Goal: Task Accomplishment & Management: Use online tool/utility

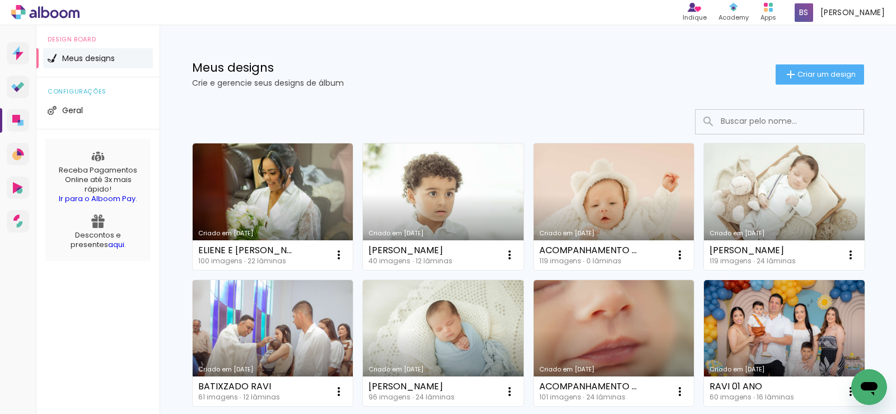
click at [401, 212] on link "Criado em [DATE]" at bounding box center [443, 206] width 161 height 126
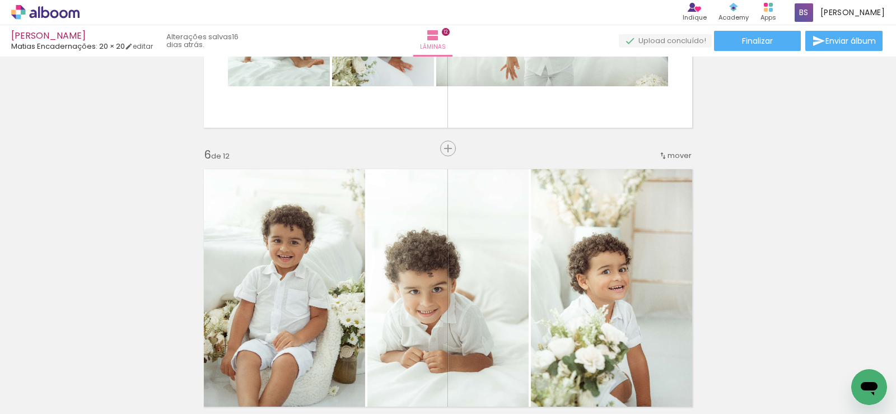
scroll to position [1455, 0]
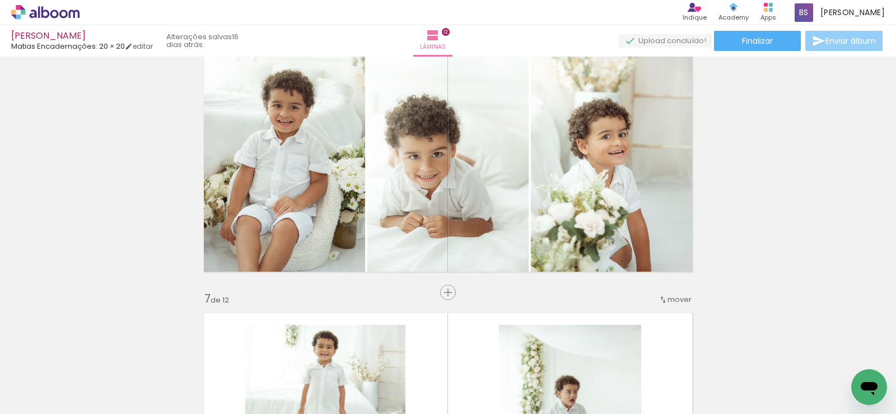
click at [825, 45] on span "Enviar álbum" at bounding box center [850, 41] width 50 height 8
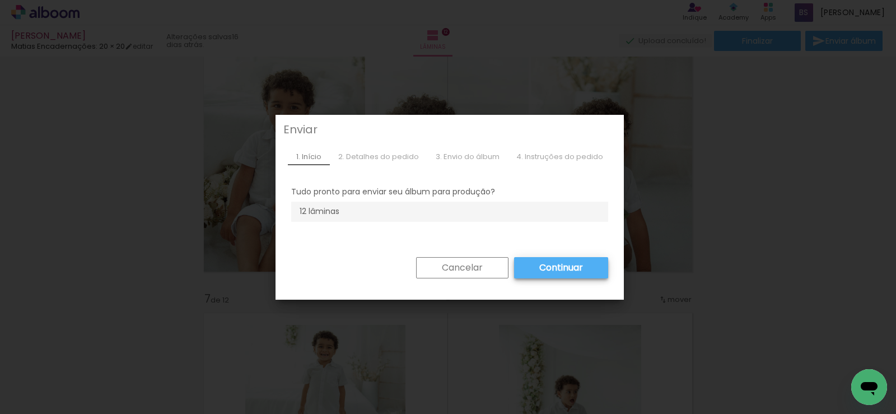
click at [0, 0] on slot "Cancelar" at bounding box center [0, 0] width 0 height 0
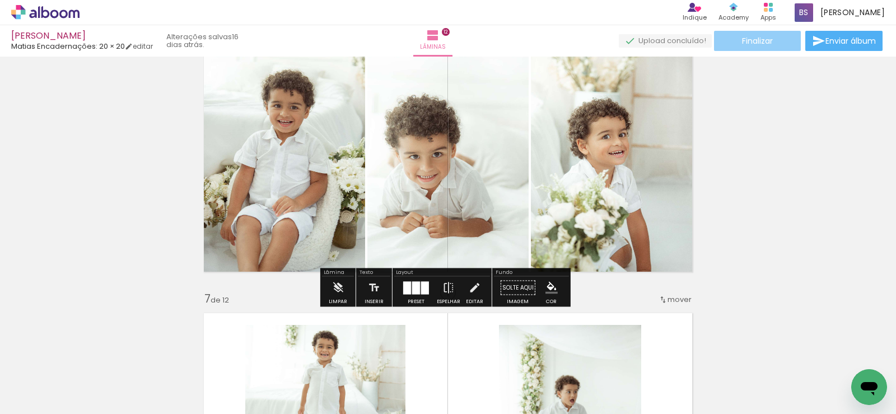
drag, startPoint x: 753, startPoint y: 40, endPoint x: 753, endPoint y: 46, distance: 6.7
click at [753, 40] on span "Finalizar" at bounding box center [757, 41] width 31 height 8
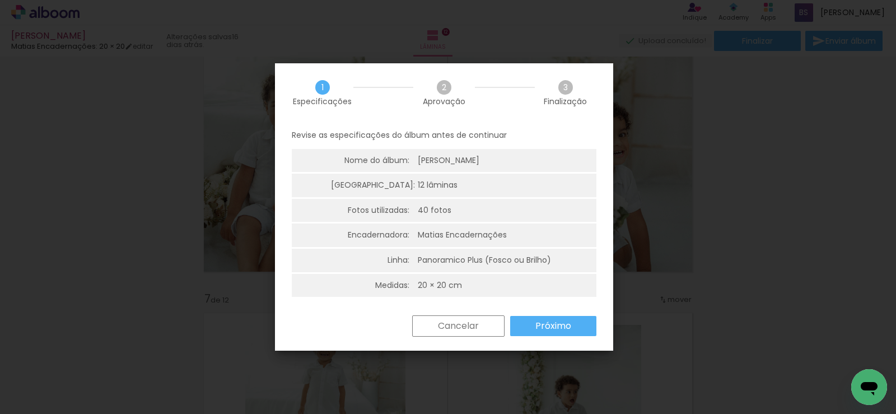
click at [585, 324] on paper-button "Próximo" at bounding box center [553, 326] width 86 height 20
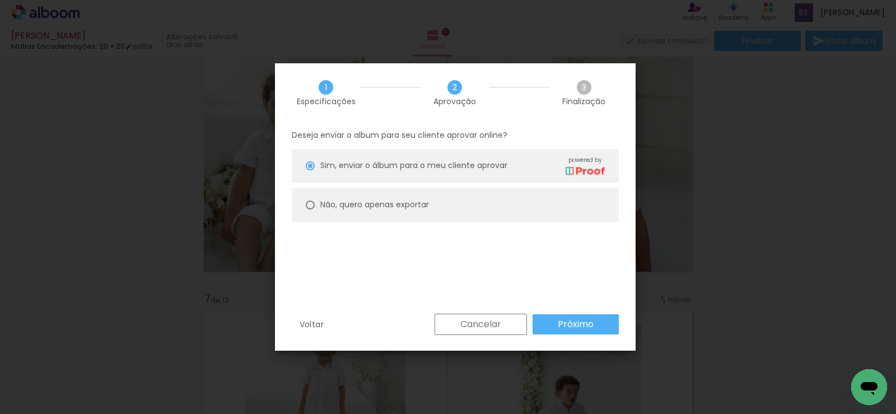
click at [298, 194] on paper-radio-button "Não, quero apenas exportar" at bounding box center [455, 205] width 327 height 34
type paper-radio-button "on"
click at [315, 209] on paper-radio-button "Não, quero apenas exportar" at bounding box center [455, 205] width 327 height 34
click at [0, 0] on slot "Próximo" at bounding box center [0, 0] width 0 height 0
type input "Alta, 300 DPI"
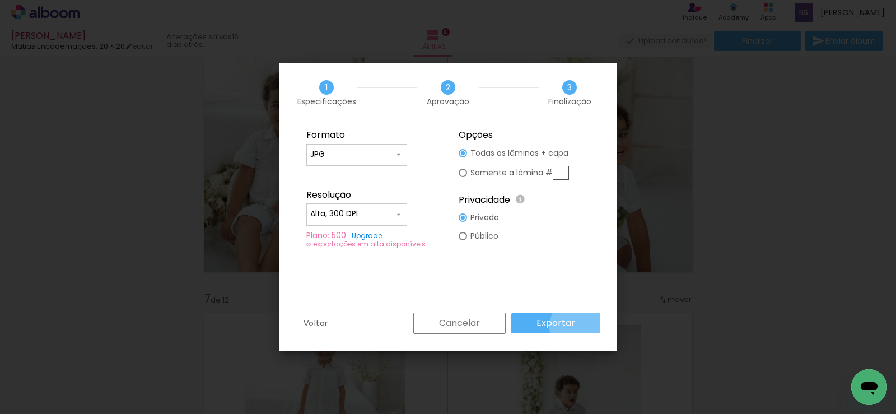
click at [583, 326] on paper-button "Exportar" at bounding box center [555, 323] width 89 height 20
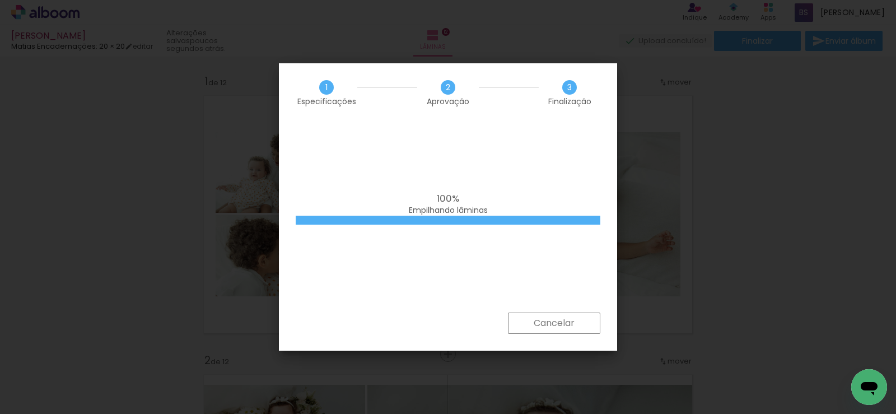
scroll to position [1455, 0]
